Goal: Task Accomplishment & Management: Complete application form

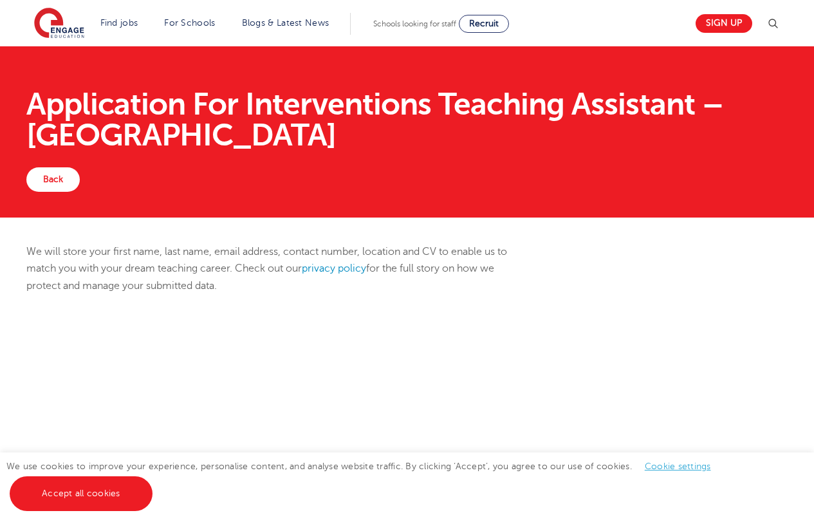
scroll to position [317, 0]
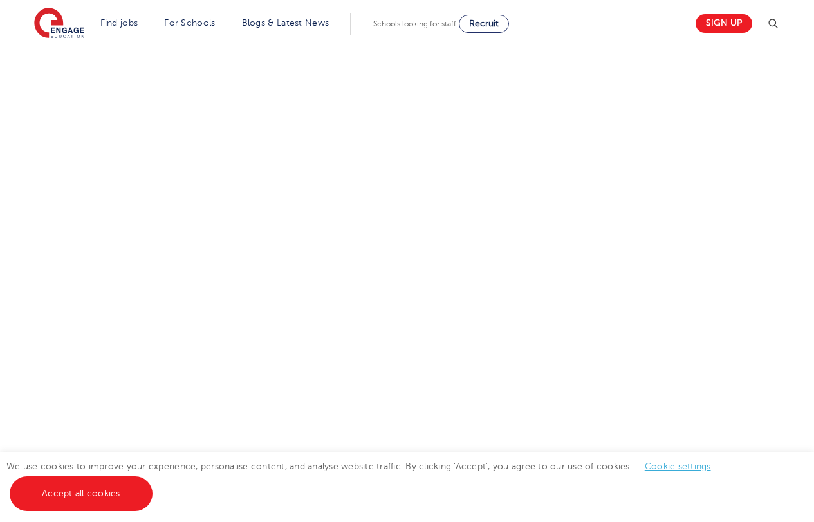
select select "UK"
select select "[GEOGRAPHIC_DATA]"
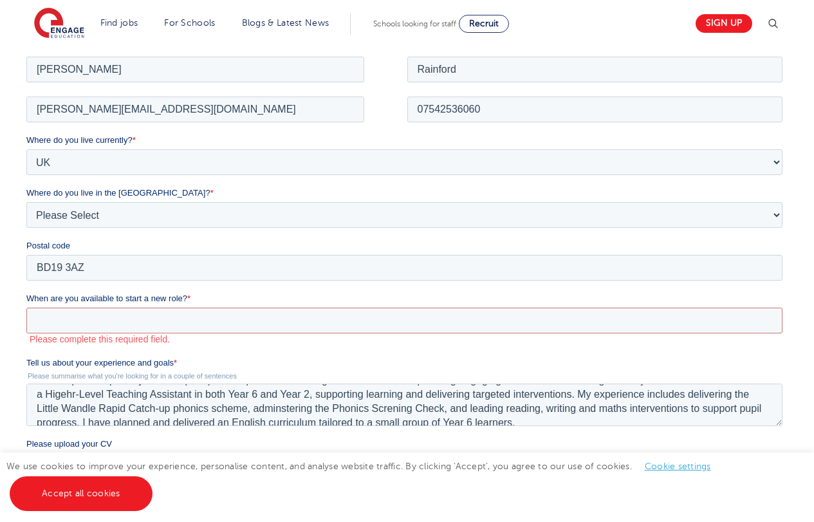
scroll to position [0, 0]
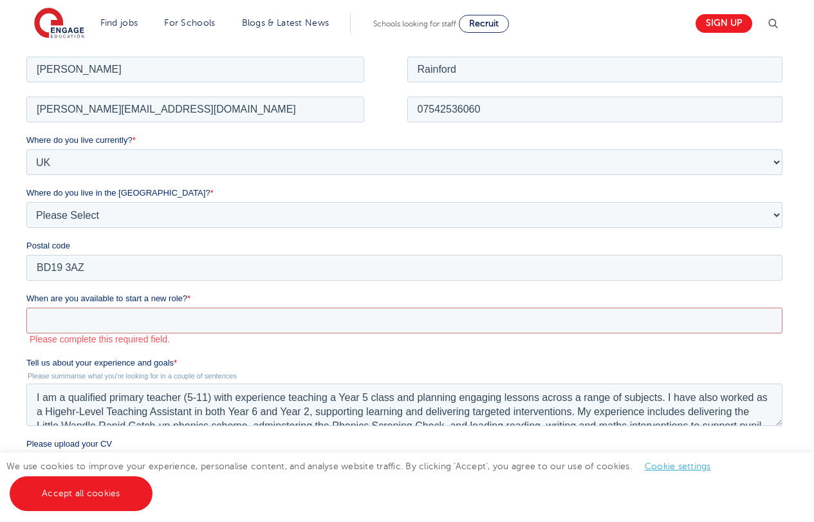
click at [79, 410] on textarea "I am a qualified primary teacher (5-11) with experience teaching a Year 5 class…" at bounding box center [404, 404] width 756 height 42
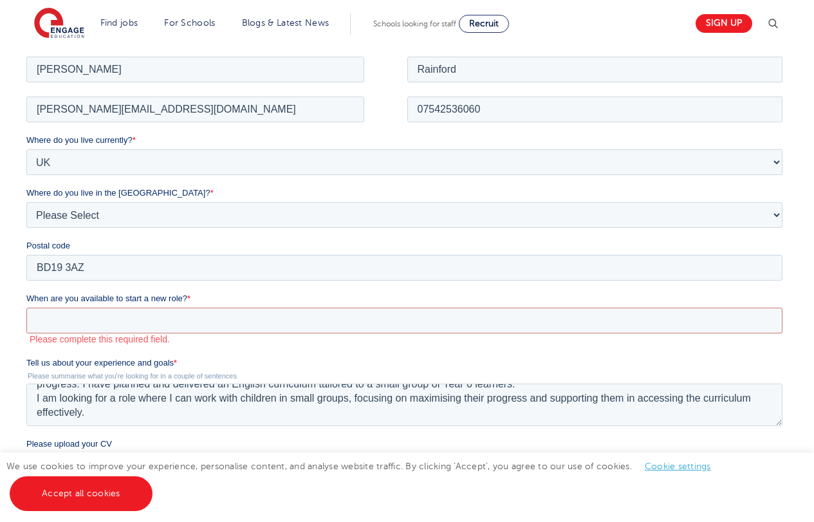
scroll to position [57, 0]
type textarea "I am a qualified primary teacher (5-11) with experience teaching a Year 5 class…"
click at [307, 318] on input "When are you available to start a new role? *" at bounding box center [404, 320] width 756 height 26
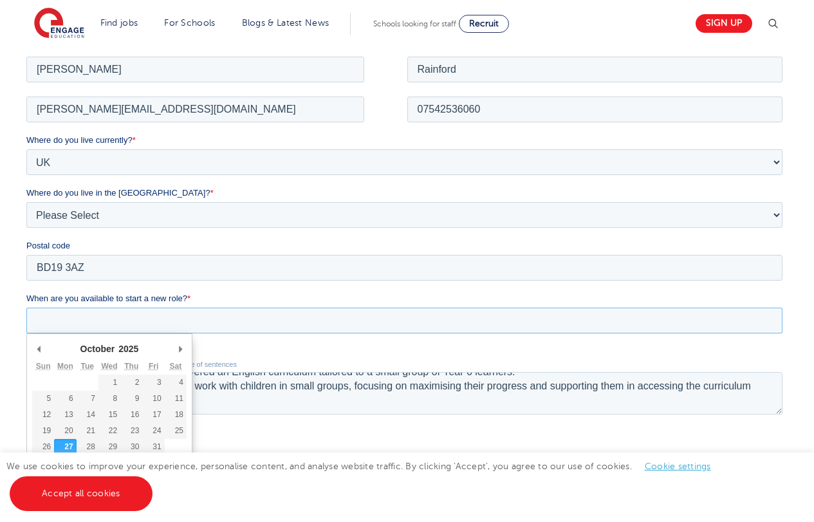
click at [225, 318] on input "When are you available to start a new role? *" at bounding box center [404, 320] width 756 height 26
click at [585, 425] on form "Job Position Job Sector Job ID Job Number Job Owner [PERSON_NAME] [PERSON_NAME]…" at bounding box center [406, 339] width 761 height 572
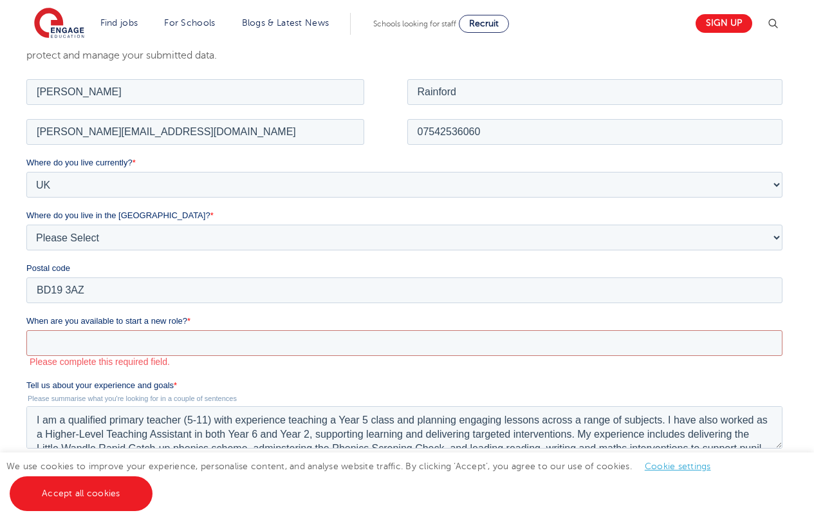
scroll to position [253, 0]
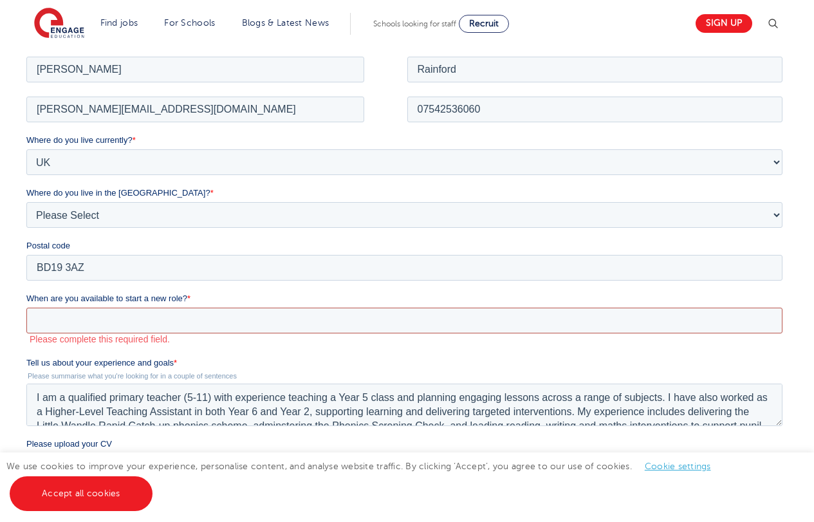
click at [217, 322] on input "When are you available to start a new role? *" at bounding box center [404, 320] width 756 height 26
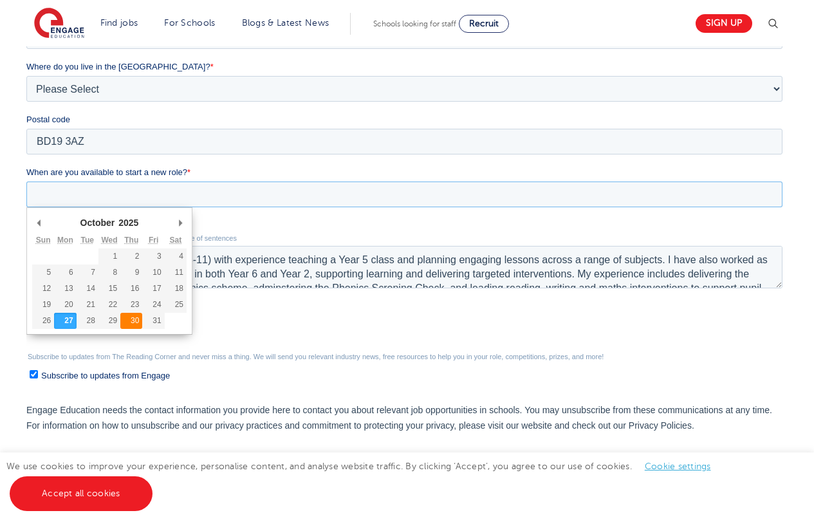
scroll to position [381, 0]
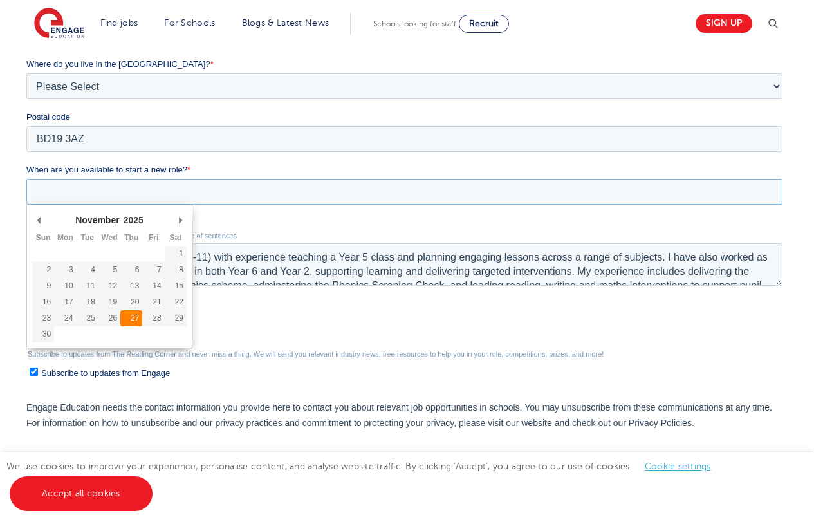
type div "[DATE]"
type input "[DATE]"
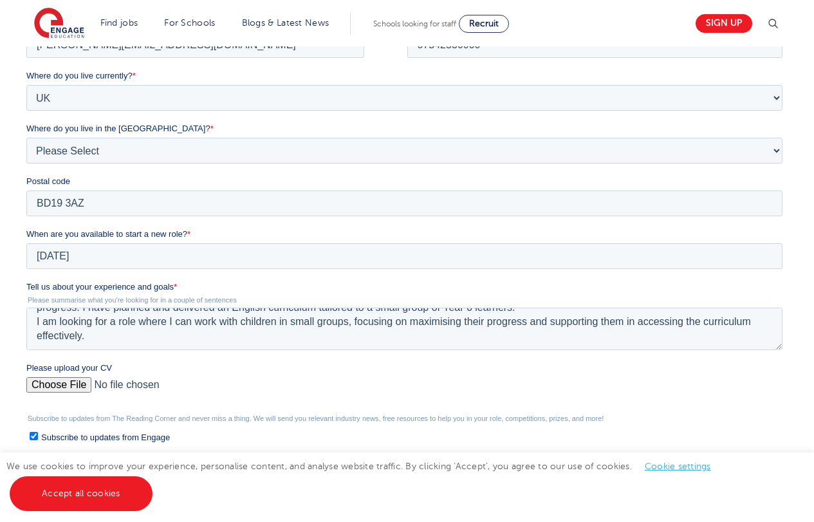
scroll to position [0, 0]
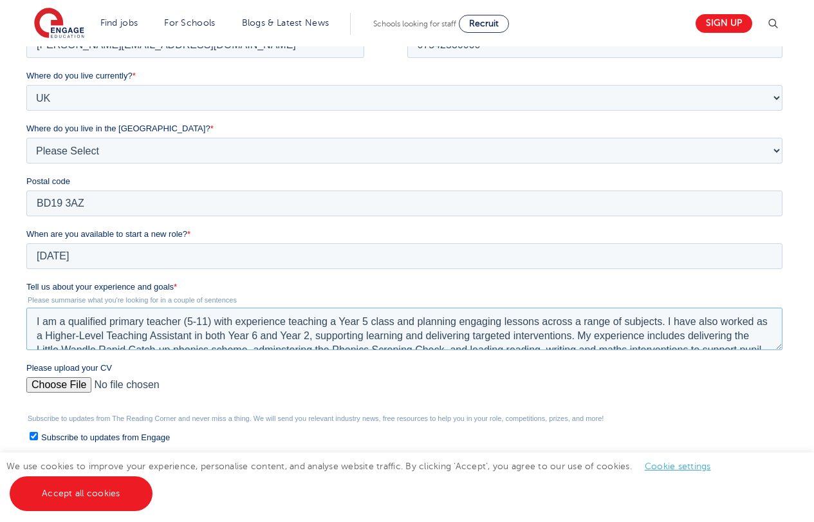
drag, startPoint x: 64, startPoint y: 324, endPoint x: 75, endPoint y: 324, distance: 11.0
click at [68, 324] on textarea "I am a qualified primary teacher (5-11) with experience teaching a Year 5 class…" at bounding box center [404, 328] width 756 height 42
click at [362, 324] on textarea "I hold a QTS and PGCE in Primary Education qualified primary teacher (5-11) wit…" at bounding box center [404, 328] width 756 height 42
click at [255, 320] on textarea "I hold a QTS and PGCE in Primary Education (5-11) with experience teaching a Ye…" at bounding box center [404, 328] width 756 height 42
click at [299, 327] on textarea "I hold a QTS and PGCE in Primary Education (ages [DEMOGRAPHIC_DATA]) with exper…" at bounding box center [404, 328] width 756 height 42
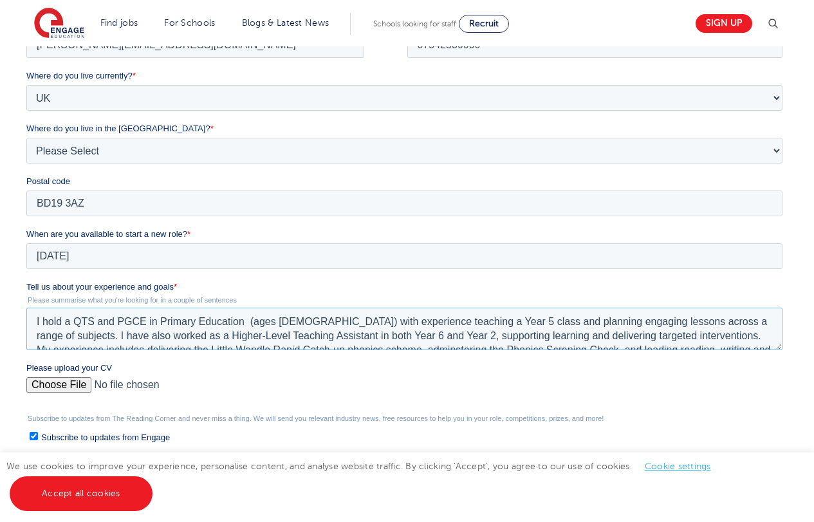
click at [305, 327] on textarea "I hold a QTS and PGCE in Primary Education (ages [DEMOGRAPHIC_DATA]) with exper…" at bounding box center [404, 328] width 756 height 42
click at [302, 326] on textarea "I hold a QTS and PGCE in Primary Education (ages [DEMOGRAPHIC_DATA]) with exper…" at bounding box center [404, 328] width 756 height 42
drag, startPoint x: 600, startPoint y: 320, endPoint x: 814, endPoint y: 311, distance: 214.4
click at [600, 320] on textarea "I hold a QTS and PGCE in Primary Education (ages [DEMOGRAPHIC_DATA]), alongside…" at bounding box center [404, 328] width 756 height 42
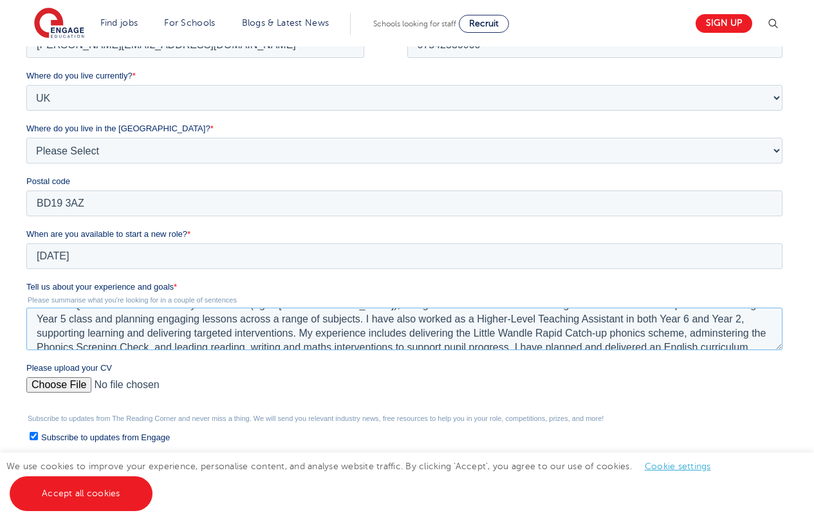
scroll to position [66, 0]
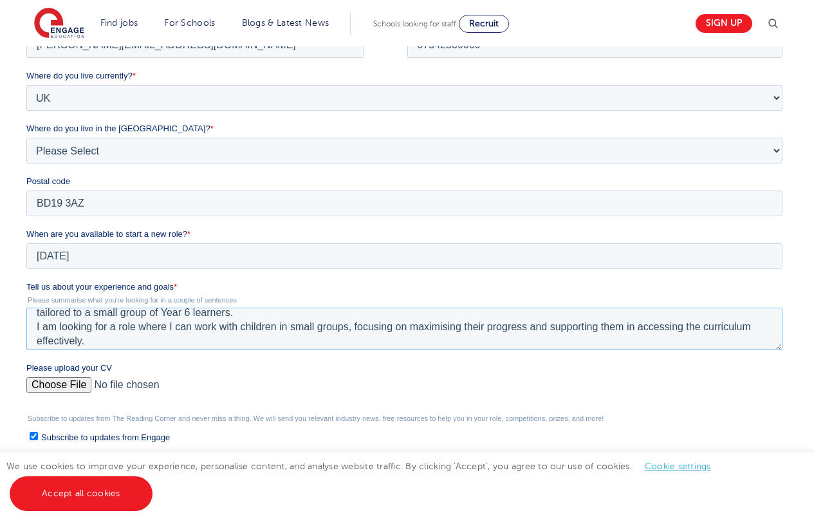
drag, startPoint x: 621, startPoint y: 318, endPoint x: 162, endPoint y: 340, distance: 459.1
click at [162, 340] on textarea "I hold a QTS and PGCE in Primary Education (ages [DEMOGRAPHIC_DATA]), alongside…" at bounding box center [404, 328] width 756 height 42
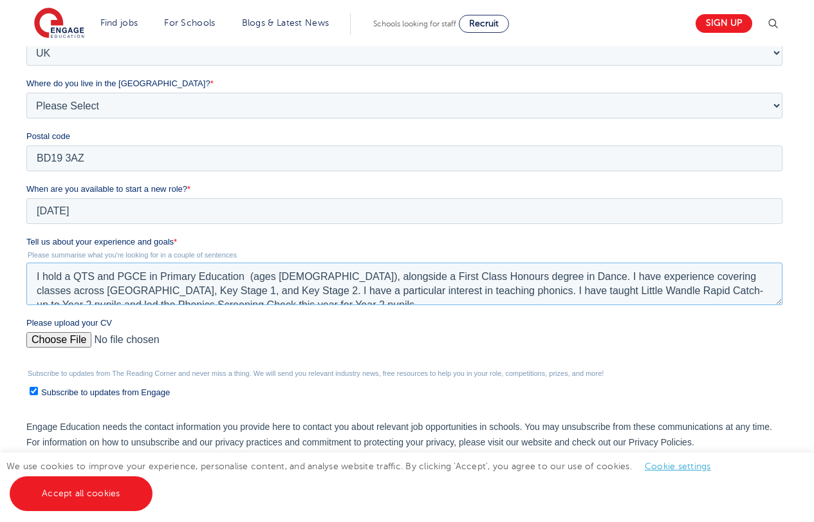
scroll to position [359, 0]
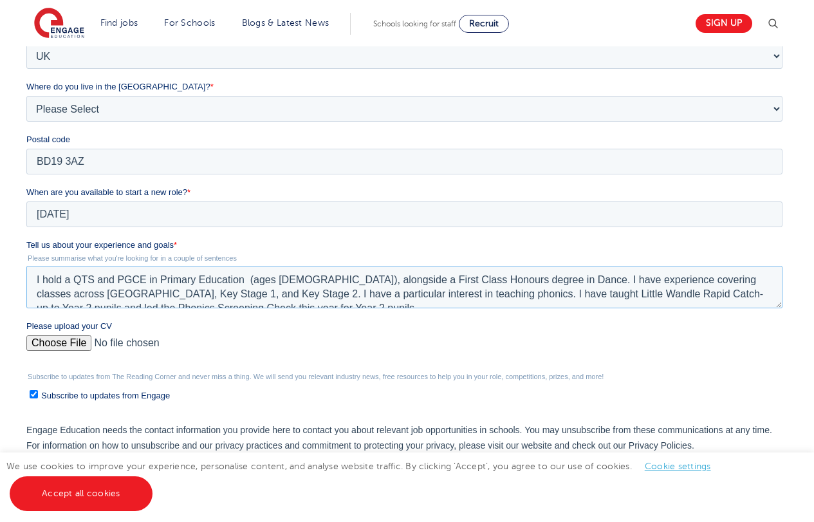
click at [329, 291] on textarea "I hold a QTS and PGCE in Primary Education (ages [DEMOGRAPHIC_DATA]), alongside…" at bounding box center [404, 287] width 756 height 42
click at [318, 302] on textarea "I hold a QTS and PGCE in Primary Education (ages [DEMOGRAPHIC_DATA]), alongside…" at bounding box center [404, 287] width 756 height 42
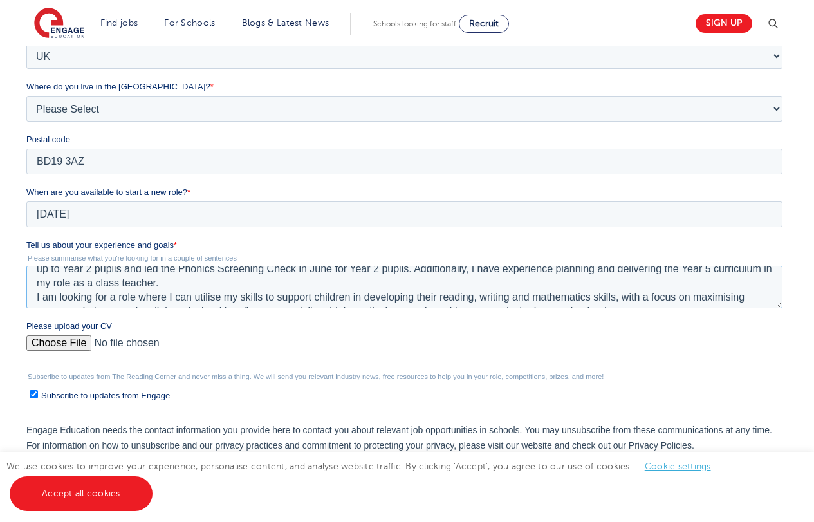
scroll to position [42, 0]
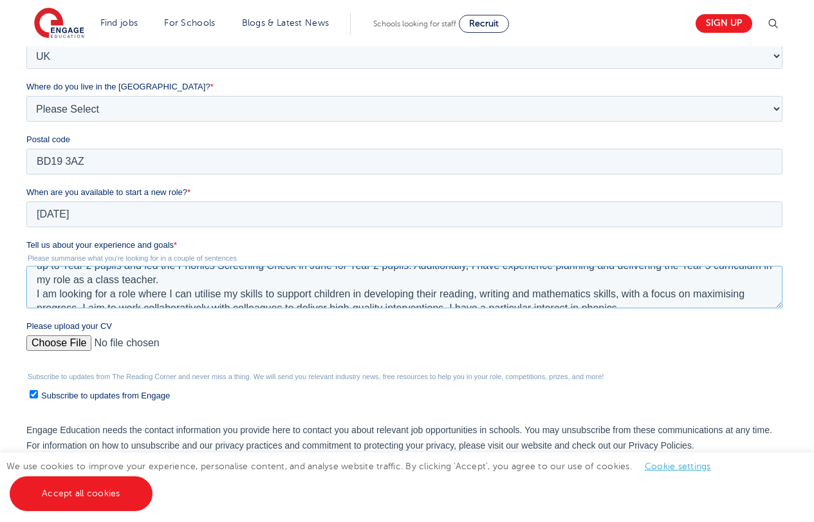
type textarea "I hold a QTS and PGCE in Primary Education (ages [DEMOGRAPHIC_DATA]), alongside…"
click at [85, 339] on input "Please upload your CV" at bounding box center [404, 348] width 756 height 26
type input "C:\fakepath\[PERSON_NAME] CV.docx"
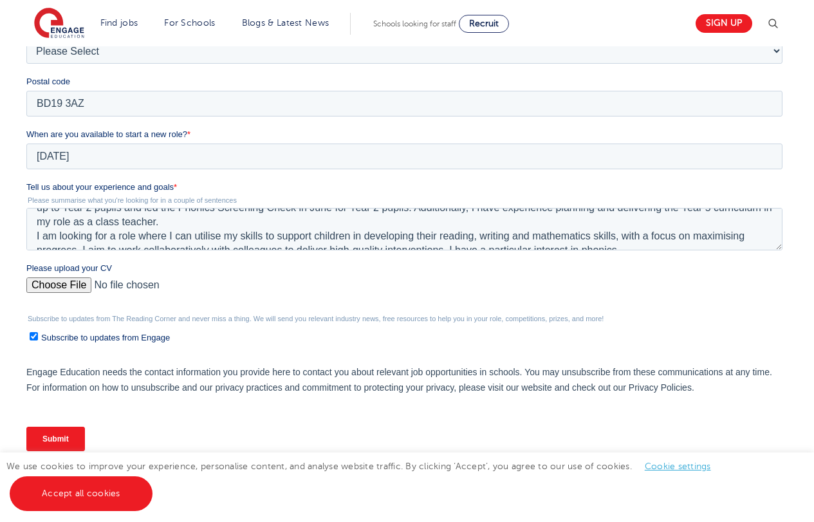
scroll to position [488, 0]
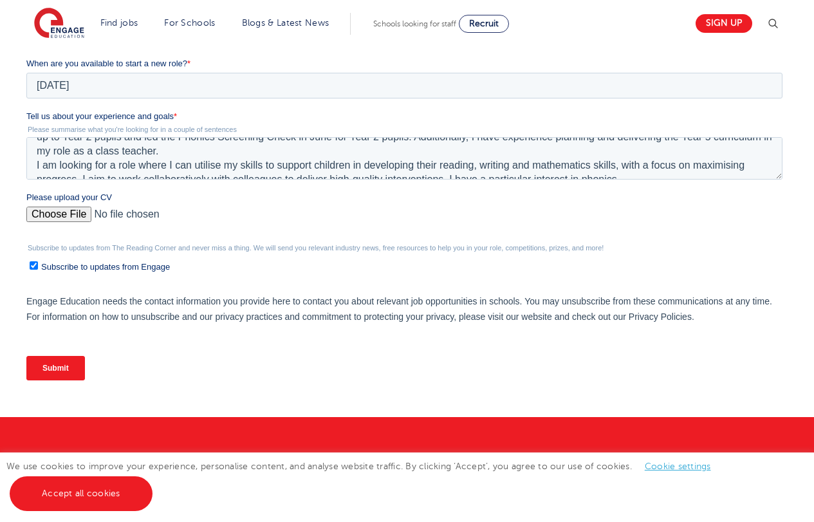
click at [33, 264] on input "Subscribe to updates from Engage" at bounding box center [34, 265] width 8 height 8
checkbox input "false"
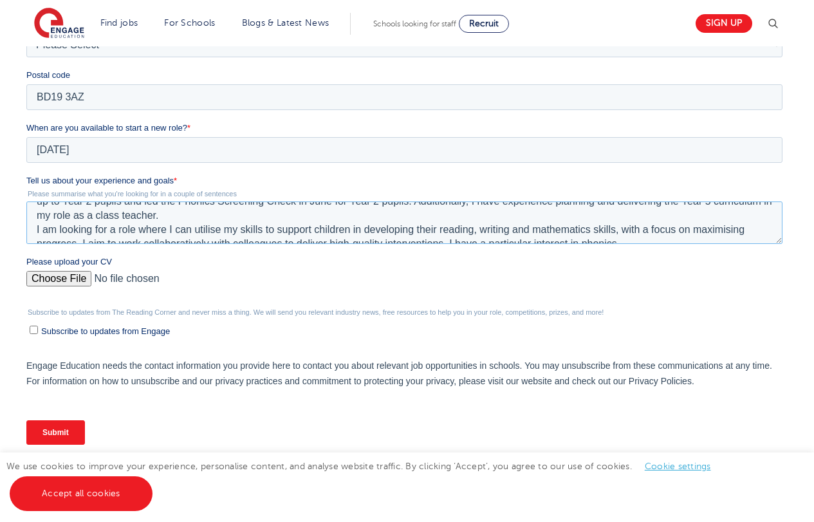
click at [205, 230] on textarea "I hold a QTS and PGCE in Primary Education (ages [DEMOGRAPHIC_DATA]), alongside…" at bounding box center [404, 222] width 756 height 42
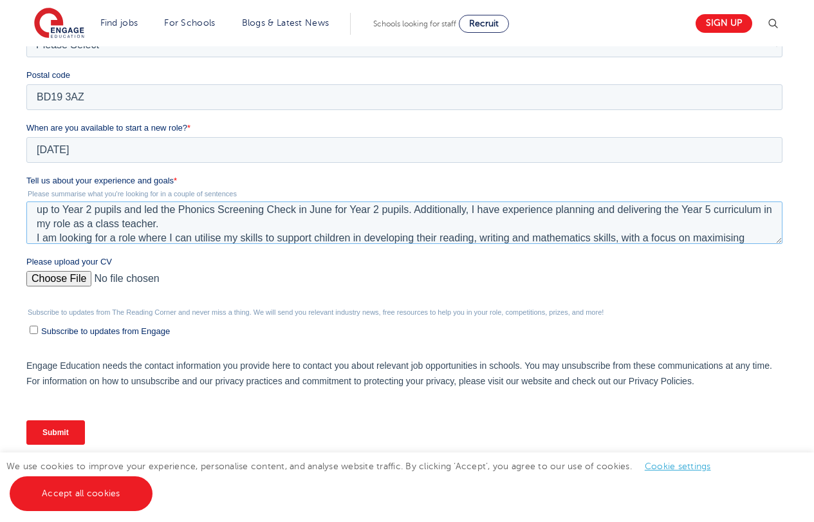
scroll to position [42, 0]
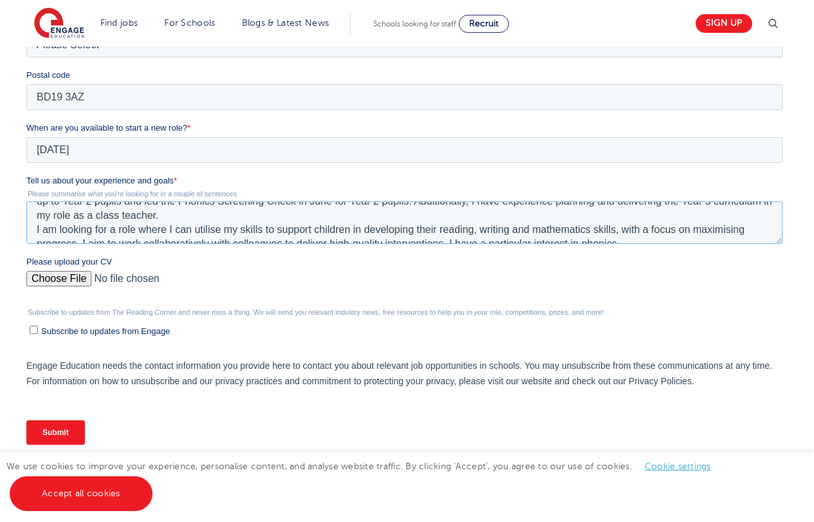
drag, startPoint x: 450, startPoint y: 241, endPoint x: 616, endPoint y: 241, distance: 166.0
click at [626, 243] on textarea "I hold a QTS and PGCE in Primary Education (ages [DEMOGRAPHIC_DATA]), alongside…" at bounding box center [404, 222] width 756 height 42
type textarea "I hold a QTS and PGCE in Primary Education (ages [DEMOGRAPHIC_DATA]), alongside…"
click at [68, 432] on input "Submit" at bounding box center [55, 432] width 59 height 24
